Goal: Task Accomplishment & Management: Manage account settings

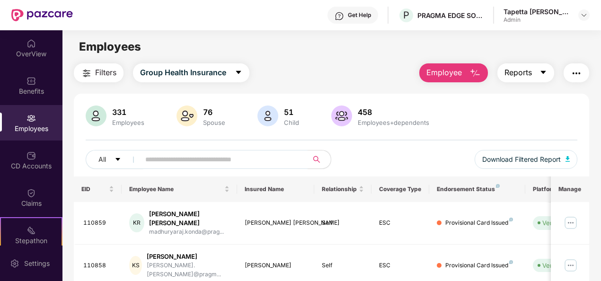
click at [538, 73] on button "Reports" at bounding box center [526, 72] width 57 height 19
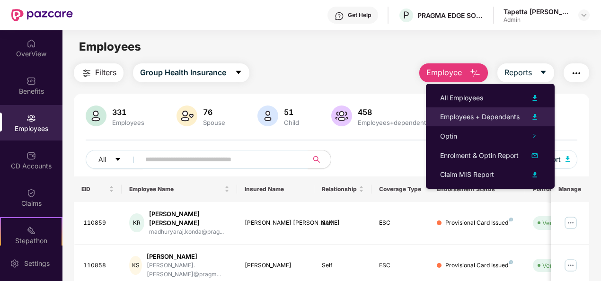
click at [486, 117] on div "Employees + Dependents" at bounding box center [480, 117] width 80 height 10
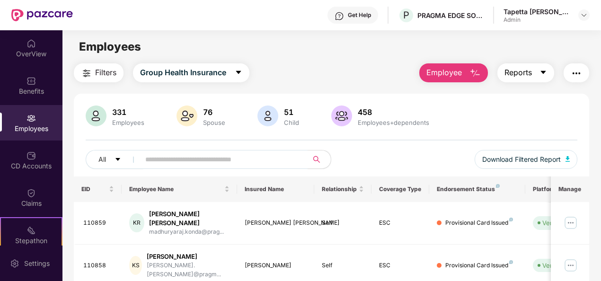
click at [538, 72] on button "Reports" at bounding box center [526, 72] width 57 height 19
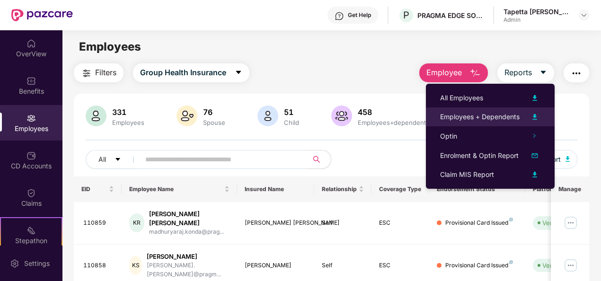
click at [503, 117] on div "Employees + Dependents" at bounding box center [480, 117] width 80 height 10
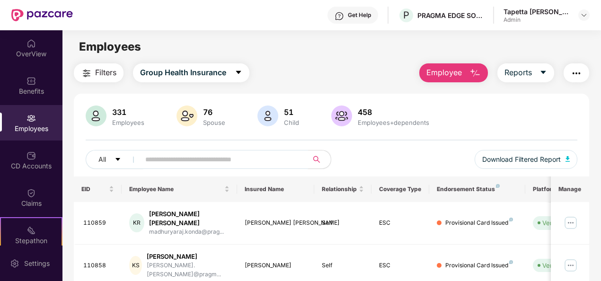
click at [177, 159] on input "text" at bounding box center [220, 159] width 150 height 14
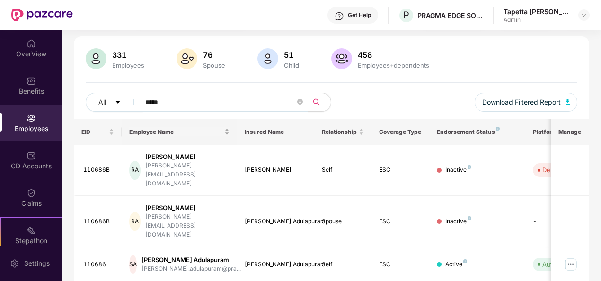
scroll to position [58, 0]
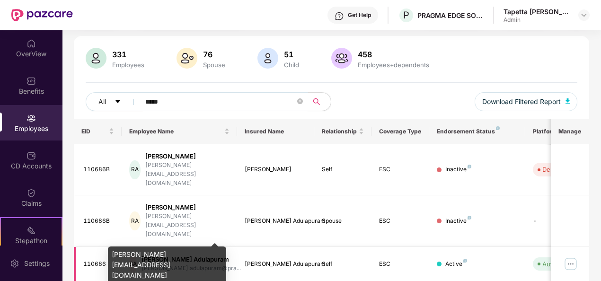
type input "*****"
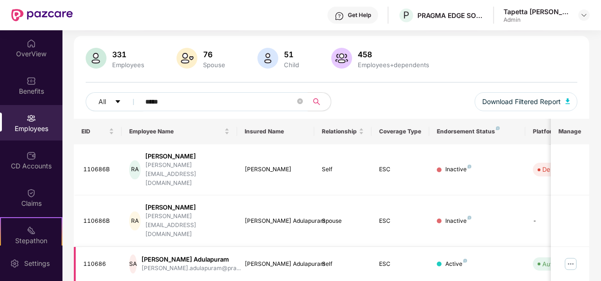
click at [181, 255] on div "[PERSON_NAME] Adulapuram" at bounding box center [191, 259] width 99 height 9
click at [542, 258] on span "Auto Verified" at bounding box center [559, 264] width 52 height 13
click at [572, 257] on img at bounding box center [571, 264] width 15 height 15
click at [173, 255] on div "[PERSON_NAME] Adulapuram" at bounding box center [191, 259] width 99 height 9
click at [549, 260] on div "Auto Verified" at bounding box center [562, 264] width 38 height 9
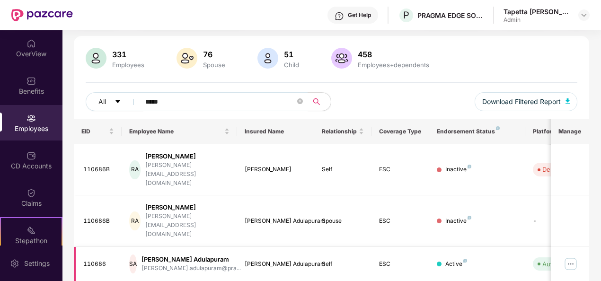
click at [569, 257] on img at bounding box center [571, 264] width 15 height 15
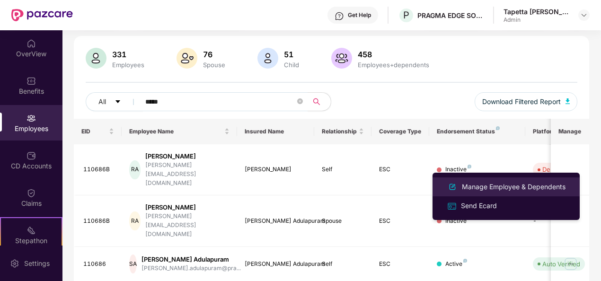
click at [483, 189] on div "Manage Employee & Dependents" at bounding box center [514, 187] width 108 height 10
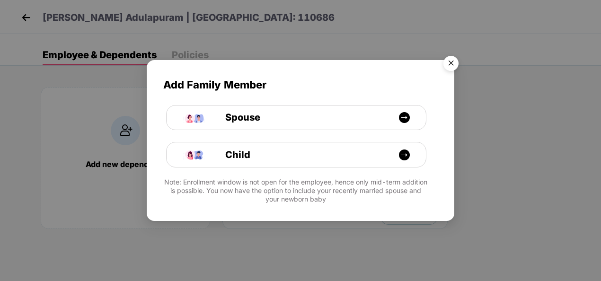
click at [453, 65] on img "Close" at bounding box center [451, 65] width 27 height 27
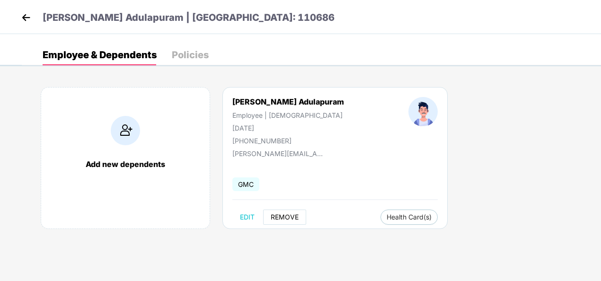
click at [278, 212] on button "REMOVE" at bounding box center [284, 217] width 43 height 15
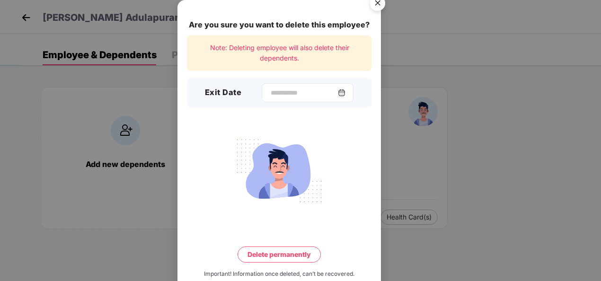
click at [346, 90] on img at bounding box center [342, 93] width 8 height 8
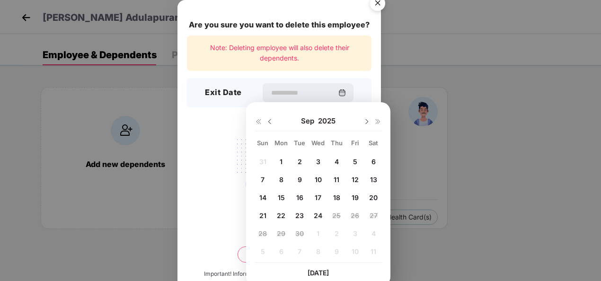
click at [272, 118] on img at bounding box center [270, 122] width 8 height 8
click at [315, 232] on span "27" at bounding box center [318, 234] width 8 height 8
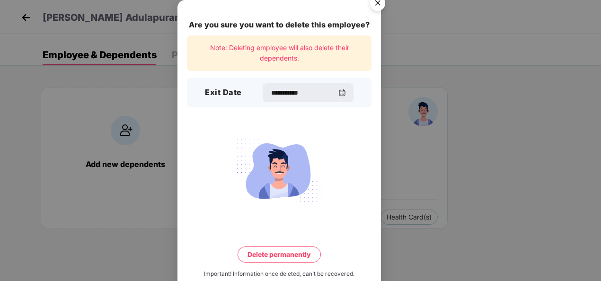
type input "**********"
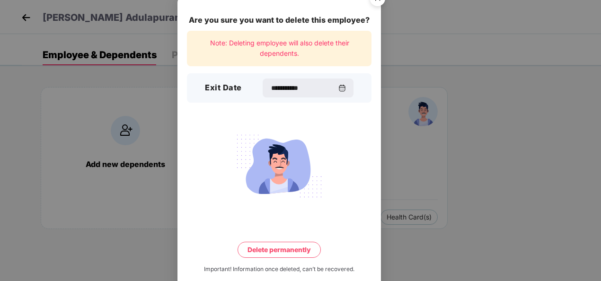
scroll to position [21, 0]
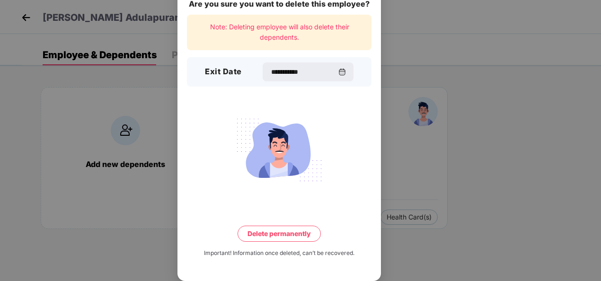
click at [267, 228] on button "Delete permanently" at bounding box center [279, 234] width 83 height 16
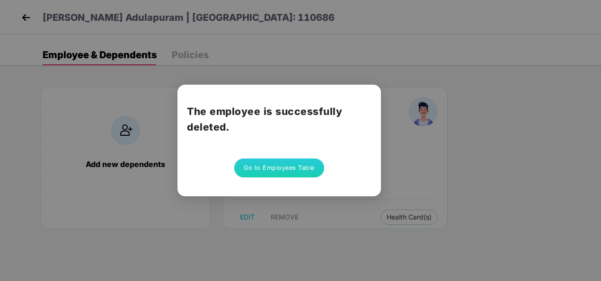
click at [278, 169] on button "Go to Employees Table" at bounding box center [279, 168] width 90 height 19
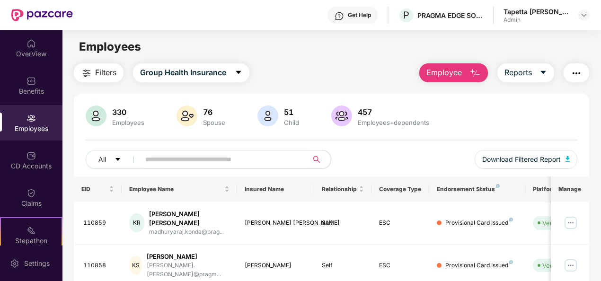
click at [181, 156] on input "text" at bounding box center [220, 159] width 150 height 14
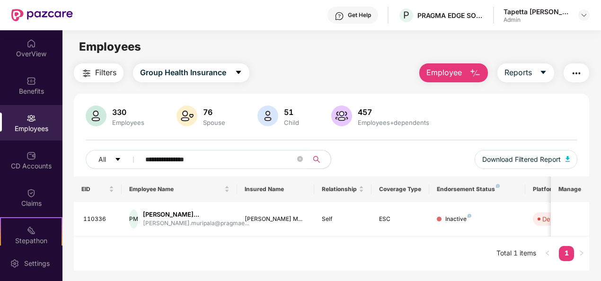
click at [213, 161] on input "**********" at bounding box center [220, 159] width 150 height 14
type input "*"
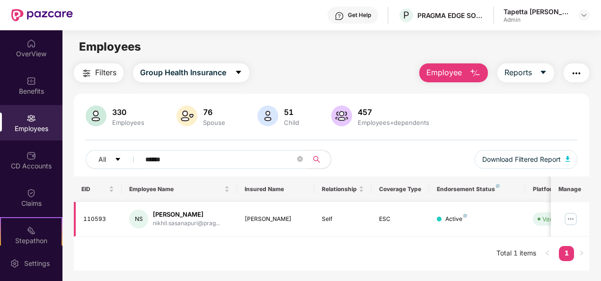
type input "******"
click at [567, 217] on img at bounding box center [571, 219] width 15 height 15
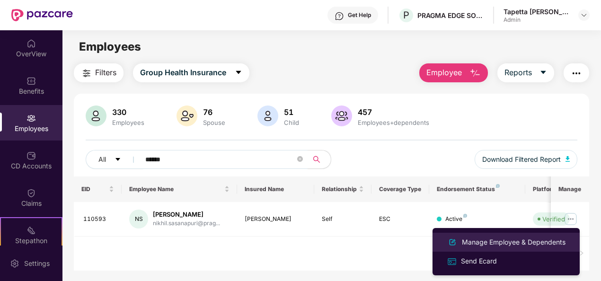
click at [510, 242] on div "Manage Employee & Dependents" at bounding box center [514, 242] width 108 height 10
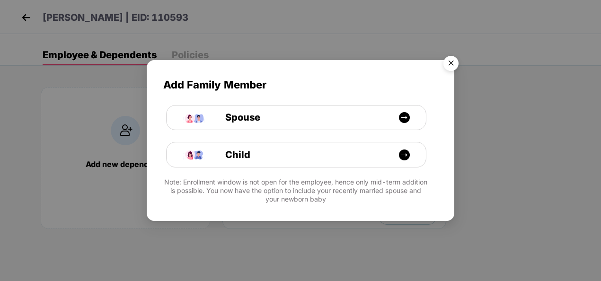
click at [451, 66] on img "Close" at bounding box center [451, 65] width 27 height 27
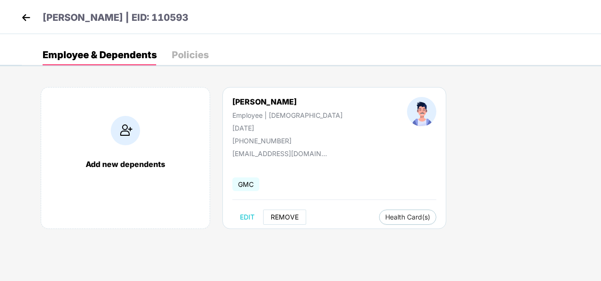
click at [293, 221] on button "REMOVE" at bounding box center [284, 217] width 43 height 15
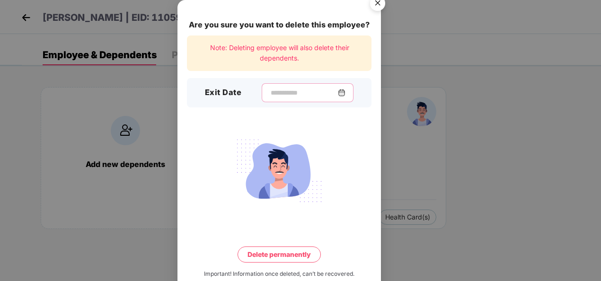
click at [338, 97] on input at bounding box center [304, 93] width 68 height 10
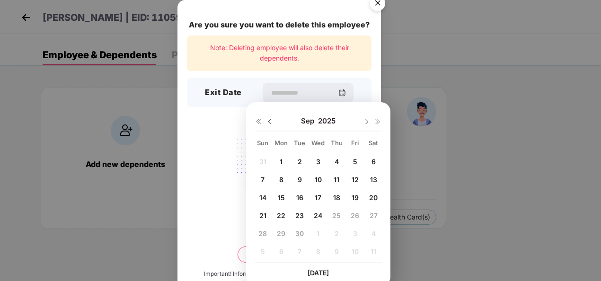
click at [301, 215] on span "23" at bounding box center [300, 216] width 9 height 8
type input "**********"
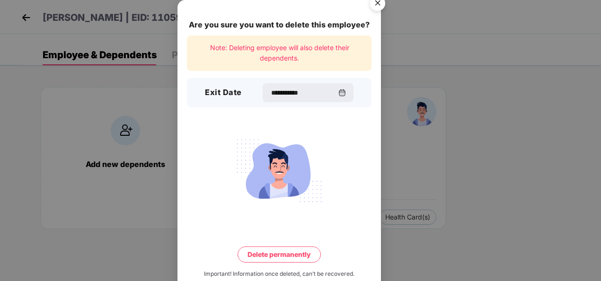
click at [288, 245] on div "**********" at bounding box center [280, 151] width 204 height 302
click at [284, 253] on button "Delete permanently" at bounding box center [279, 255] width 83 height 16
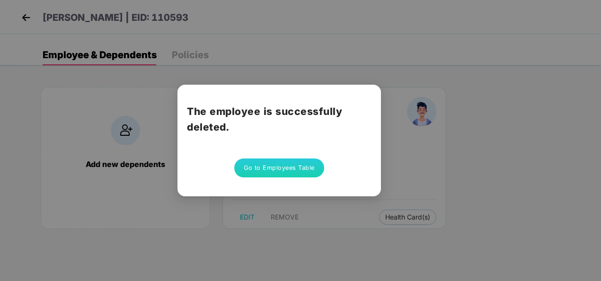
click at [270, 159] on button "Go to Employees Table" at bounding box center [279, 168] width 90 height 19
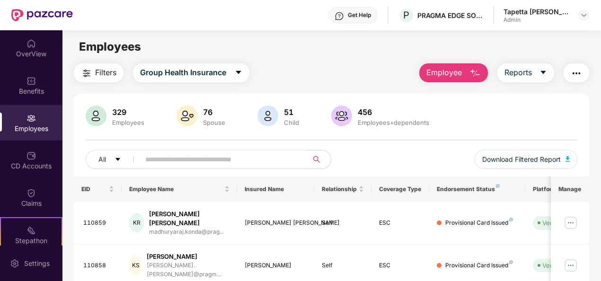
click at [197, 164] on input "text" at bounding box center [220, 159] width 150 height 14
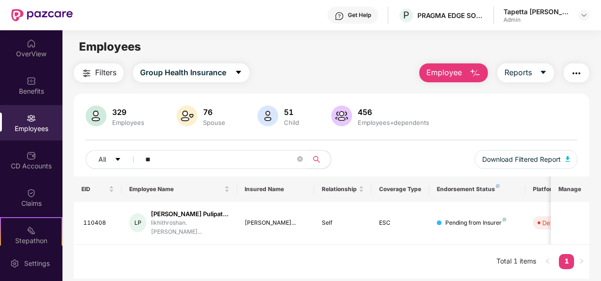
type input "*"
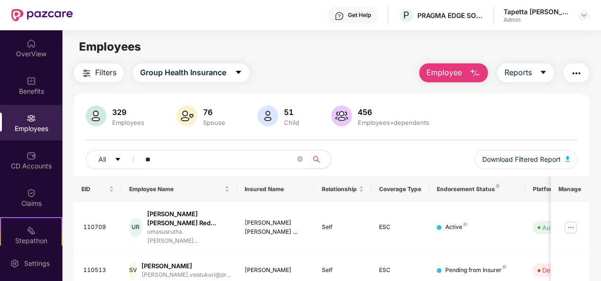
type input "*"
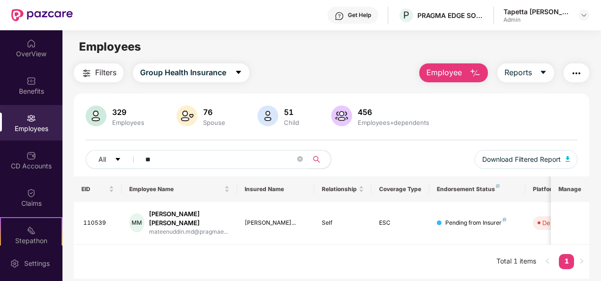
type input "*"
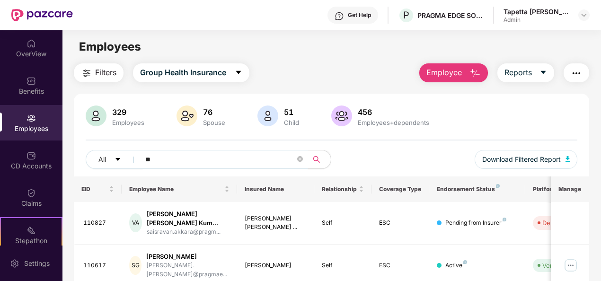
type input "*"
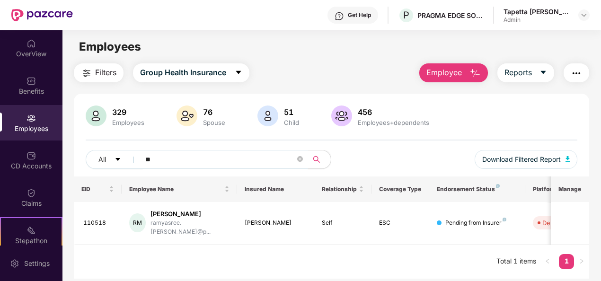
type input "*"
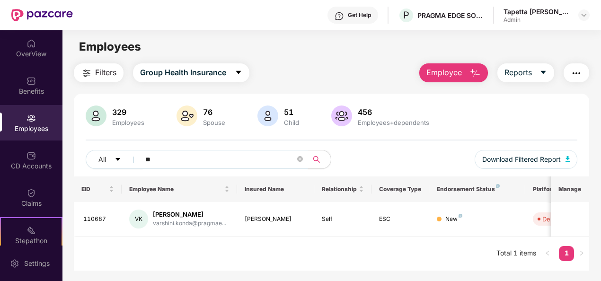
type input "*"
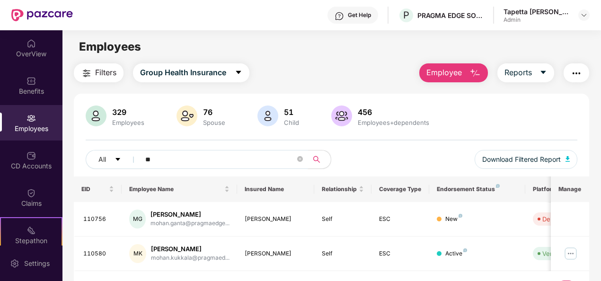
type input "*"
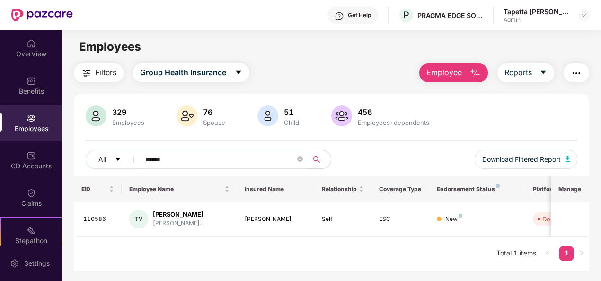
type input "******"
click at [301, 158] on icon "close-circle" at bounding box center [300, 159] width 6 height 6
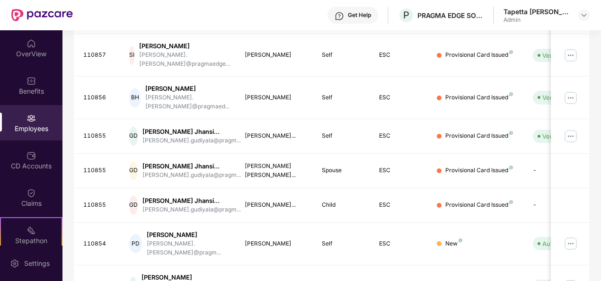
scroll to position [298, 0]
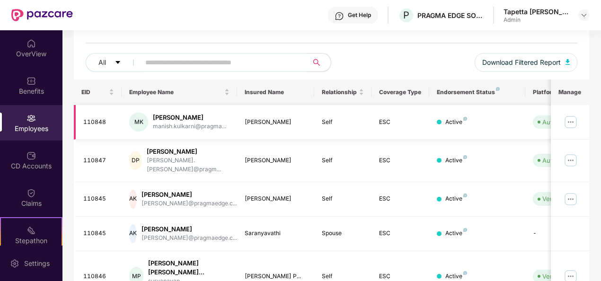
scroll to position [0, 0]
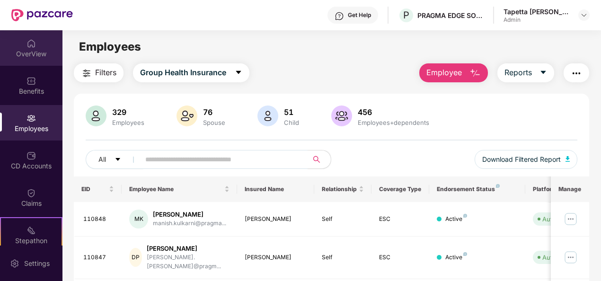
click at [27, 48] on img at bounding box center [31, 43] width 9 height 9
